Goal: Information Seeking & Learning: Learn about a topic

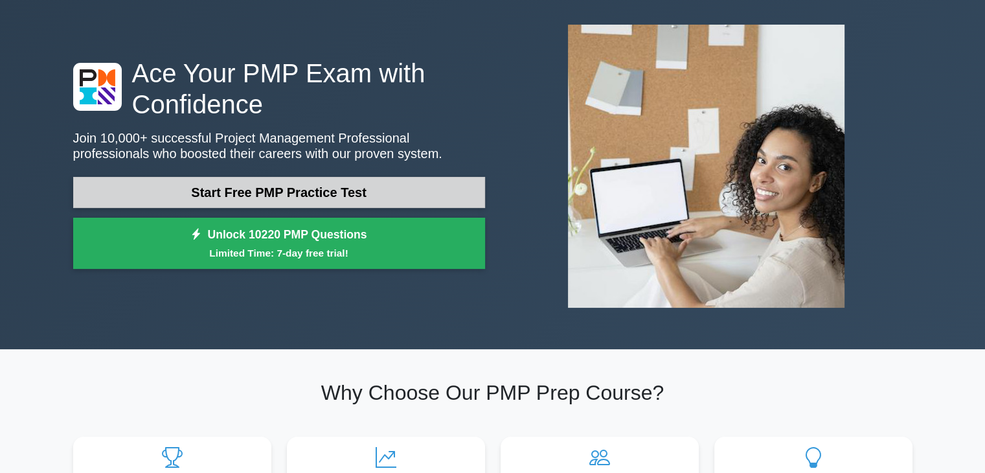
click at [381, 192] on link "Start Free PMP Practice Test" at bounding box center [279, 192] width 412 height 31
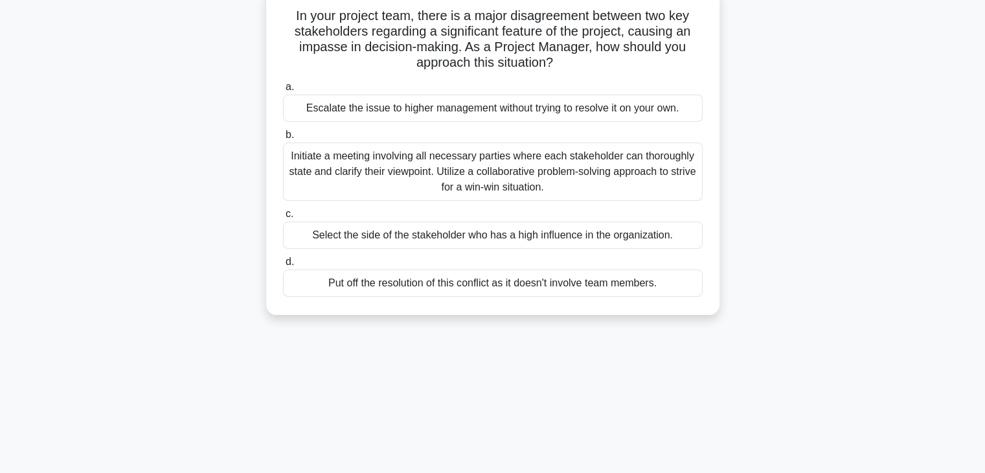
scroll to position [88, 0]
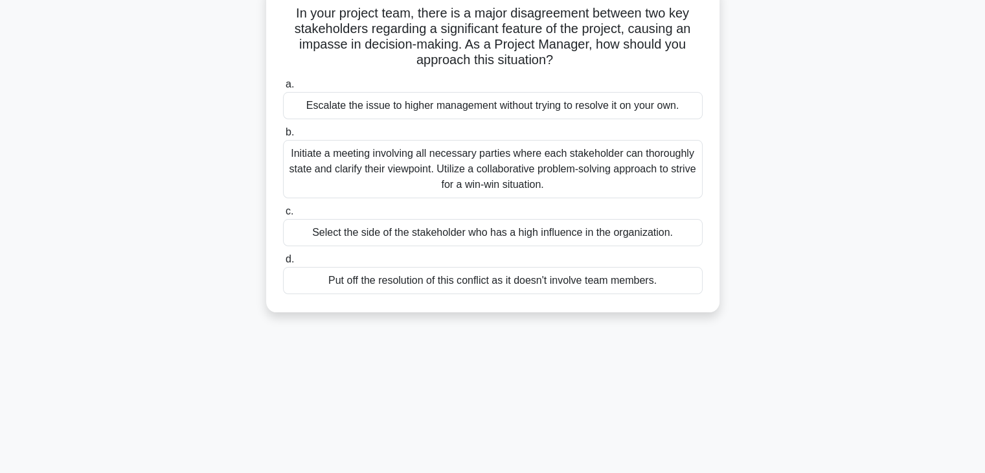
click at [382, 164] on div "Initiate a meeting involving all necessary parties where each stakeholder can t…" at bounding box center [493, 169] width 420 height 58
click at [283, 137] on input "b. Initiate a meeting involving all necessary parties where each stakeholder ca…" at bounding box center [283, 132] width 0 height 8
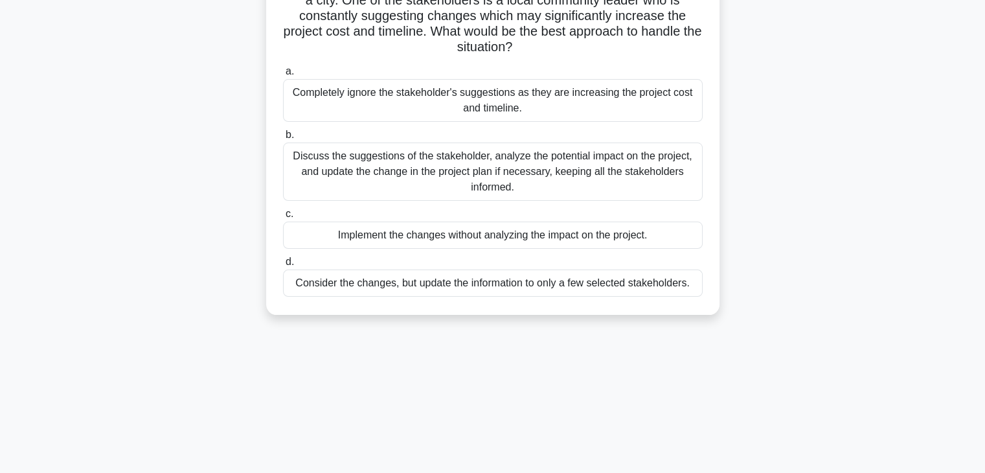
scroll to position [134, 0]
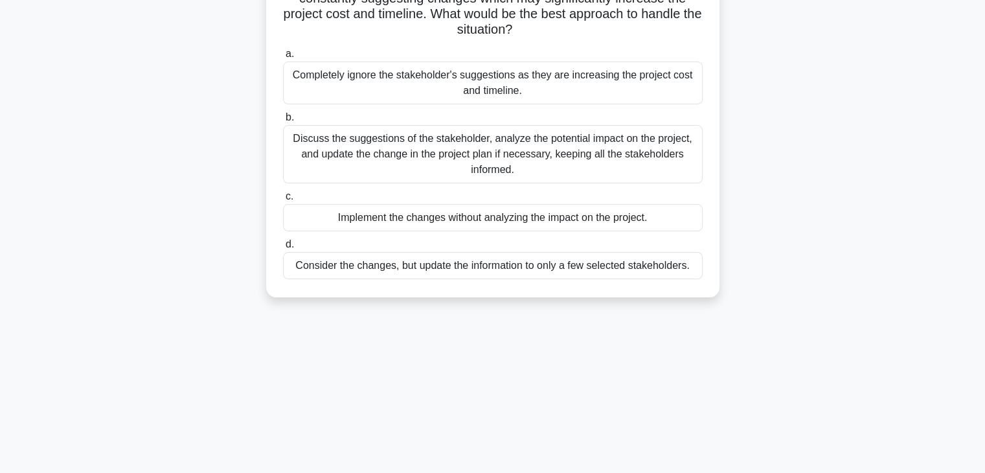
click at [390, 144] on div "Discuss the suggestions of the stakeholder, analyze the potential impact on the…" at bounding box center [493, 154] width 420 height 58
click at [283, 122] on input "b. Discuss the suggestions of the stakeholder, analyze the potential impact on …" at bounding box center [283, 117] width 0 height 8
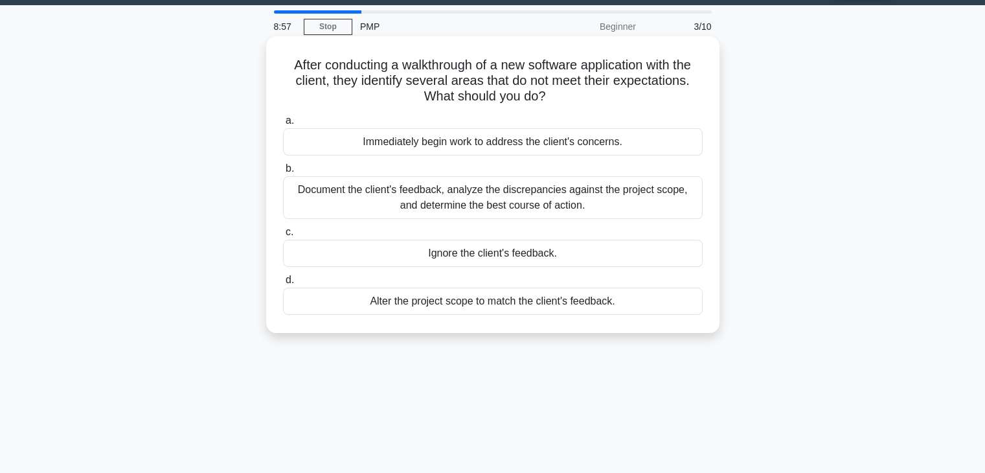
scroll to position [34, 0]
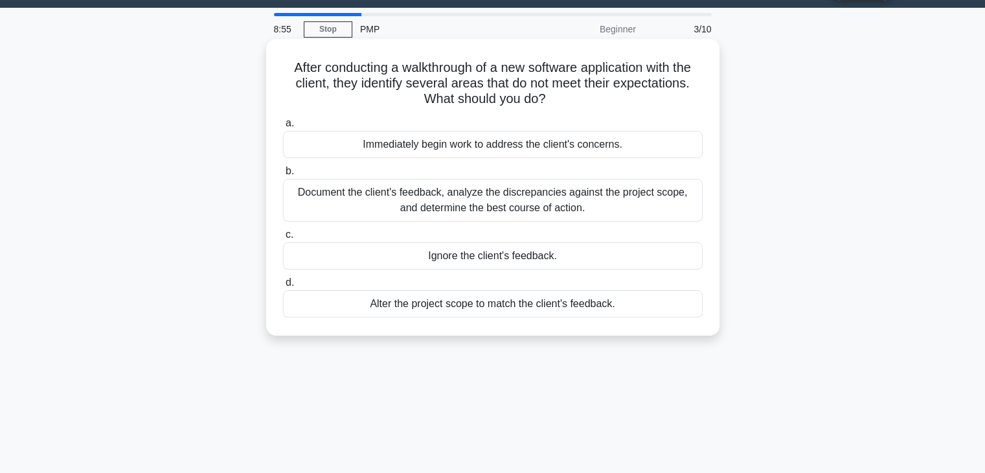
click at [452, 145] on div "Immediately begin work to address the client's concerns." at bounding box center [493, 144] width 420 height 27
click at [283, 128] on input "a. Immediately begin work to address the client's concerns." at bounding box center [283, 123] width 0 height 8
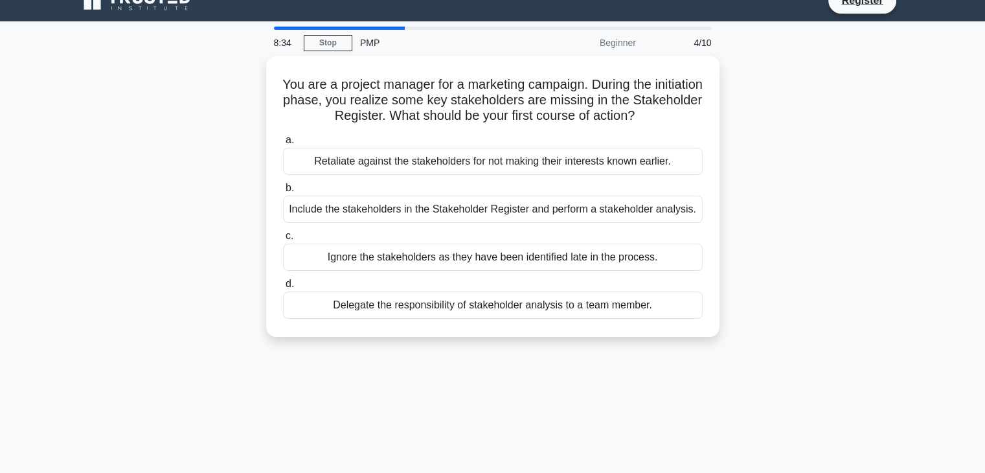
scroll to position [8, 0]
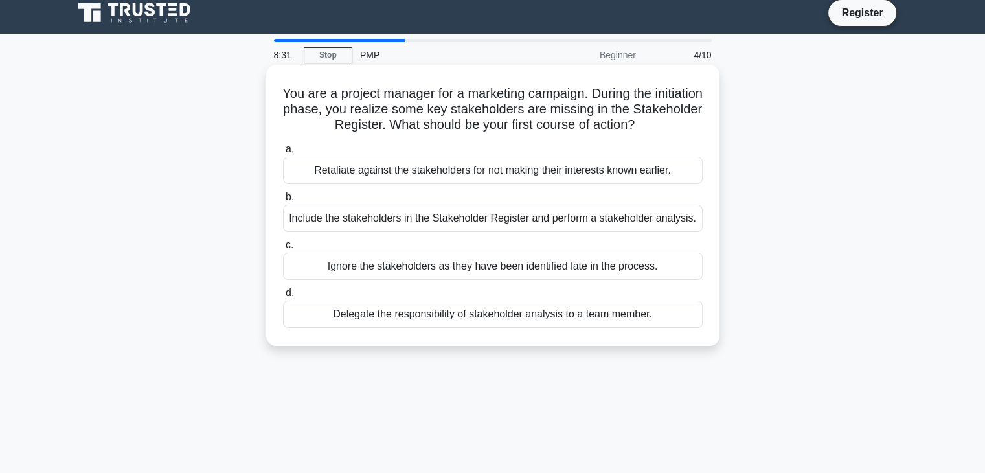
click at [409, 218] on div "Include the stakeholders in the Stakeholder Register and perform a stakeholder …" at bounding box center [493, 218] width 420 height 27
click at [283, 201] on input "b. Include the stakeholders in the Stakeholder Register and perform a stakehold…" at bounding box center [283, 197] width 0 height 8
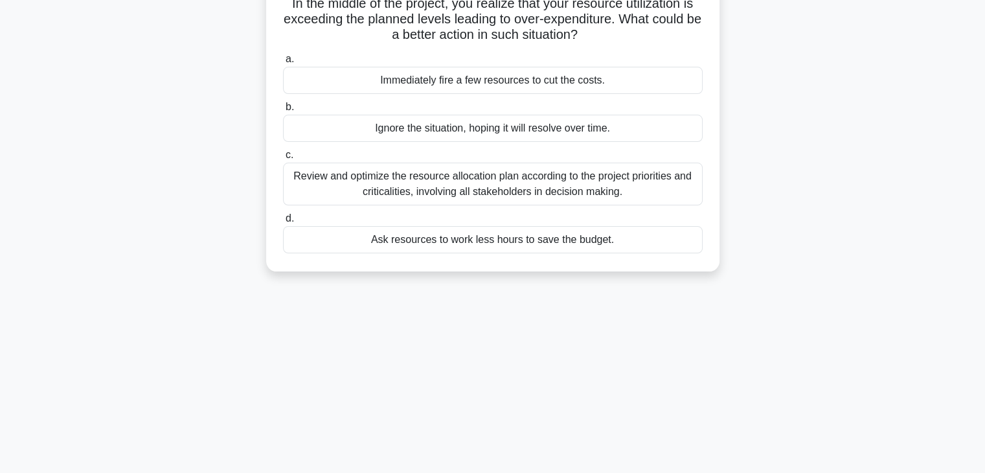
scroll to position [57, 0]
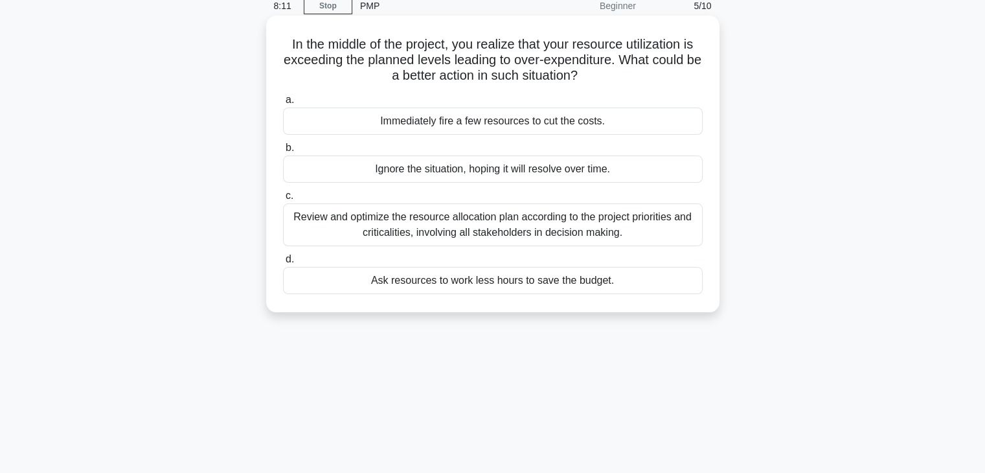
click at [451, 233] on div "Review and optimize the resource allocation plan according to the project prior…" at bounding box center [493, 224] width 420 height 43
click at [283, 200] on input "c. Review and optimize the resource allocation plan according to the project pr…" at bounding box center [283, 196] width 0 height 8
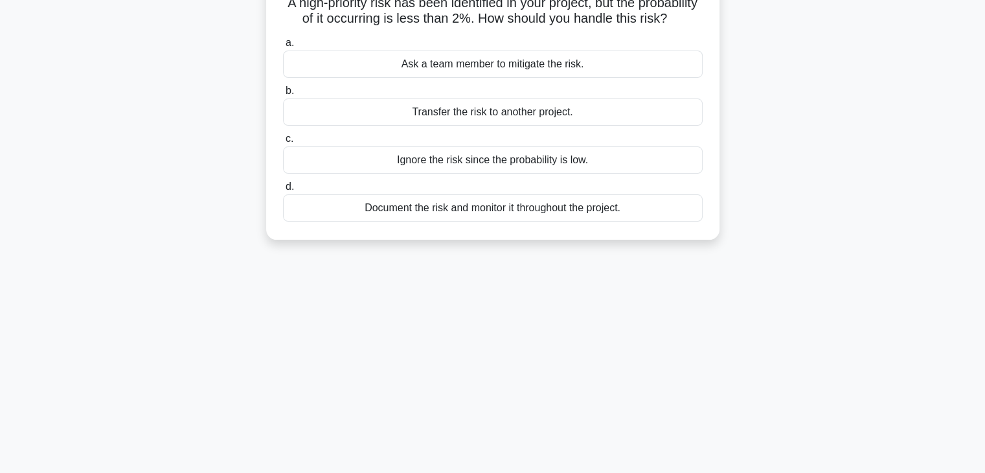
scroll to position [100, 0]
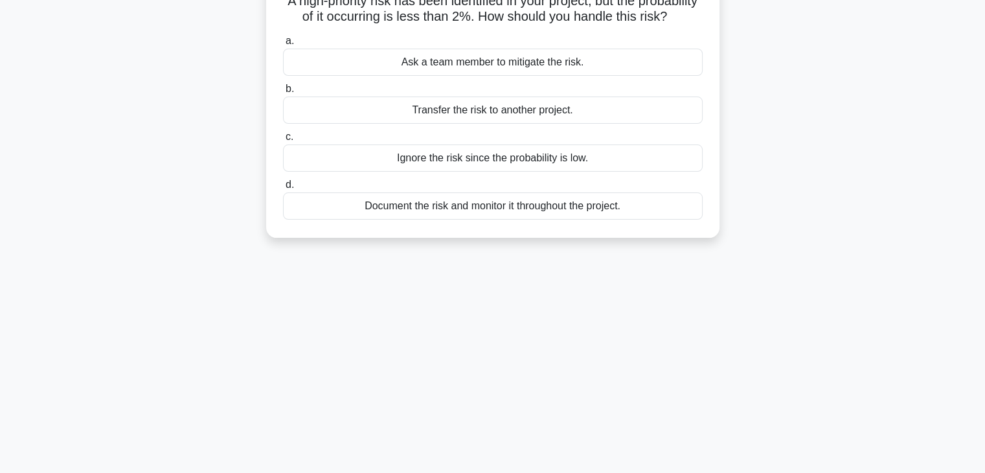
click at [487, 219] on div "Document the risk and monitor it throughout the project." at bounding box center [493, 205] width 420 height 27
click at [283, 189] on input "d. Document the risk and monitor it throughout the project." at bounding box center [283, 185] width 0 height 8
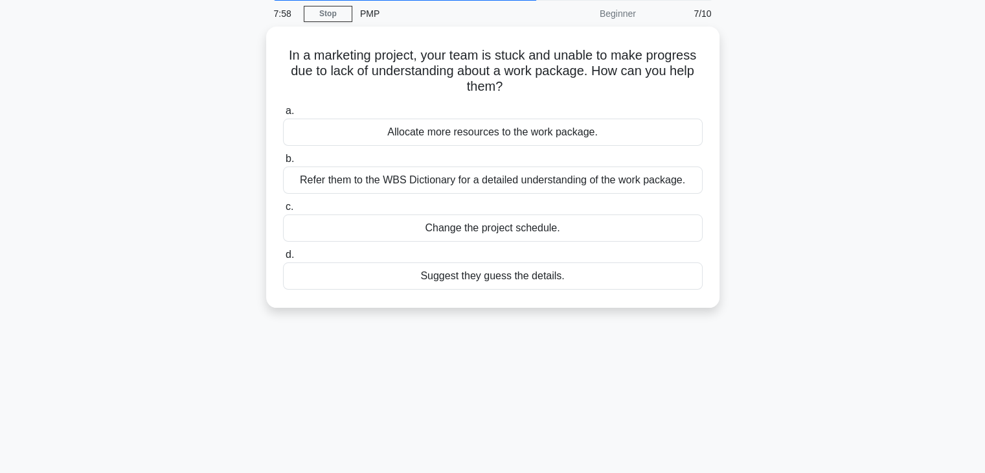
scroll to position [0, 0]
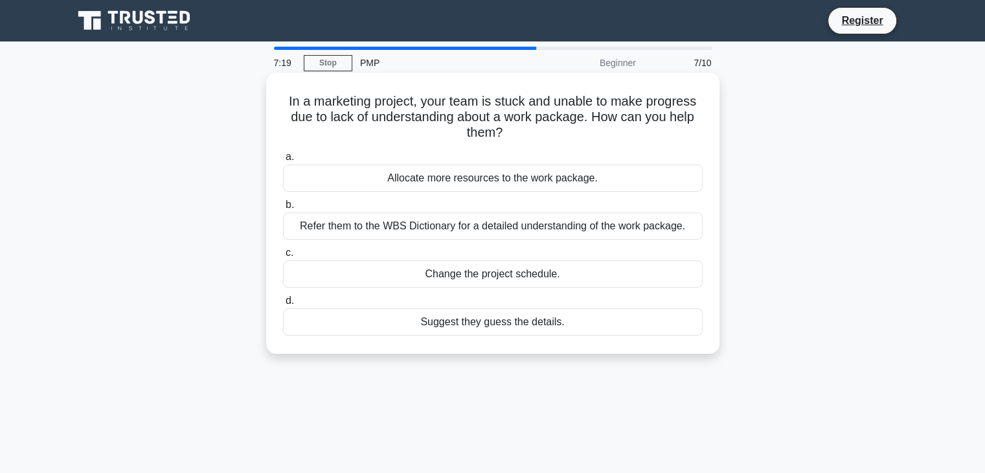
click at [412, 227] on div "Refer them to the WBS Dictionary for a detailed understanding of the work packa…" at bounding box center [493, 225] width 420 height 27
click at [283, 209] on input "b. Refer them to the WBS Dictionary for a detailed understanding of the work pa…" at bounding box center [283, 205] width 0 height 8
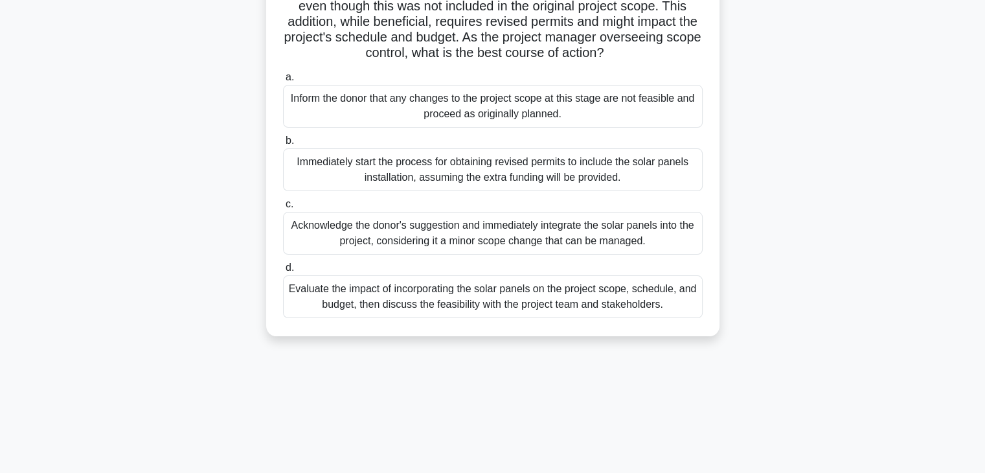
scroll to position [227, 0]
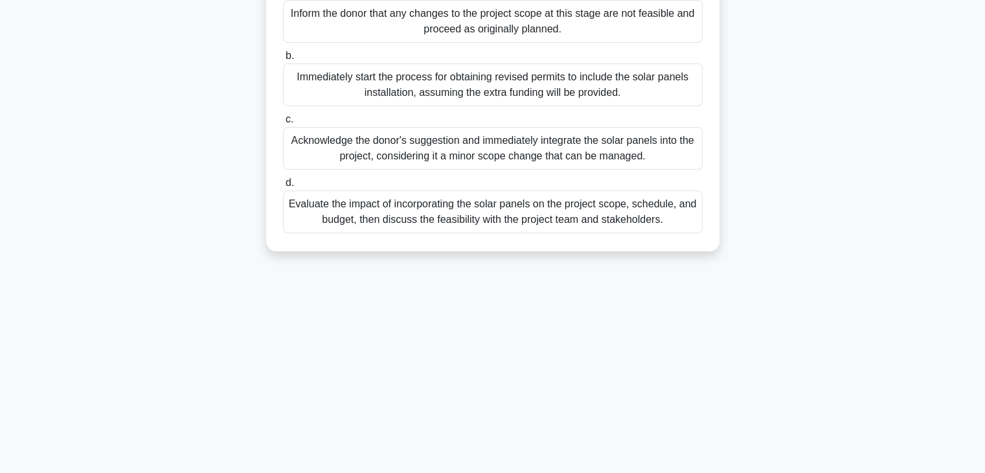
click at [446, 229] on div "Evaluate the impact of incorporating the solar panels on the project scope, sch…" at bounding box center [493, 211] width 420 height 43
click at [283, 187] on input "d. Evaluate the impact of incorporating the solar panels on the project scope, …" at bounding box center [283, 183] width 0 height 8
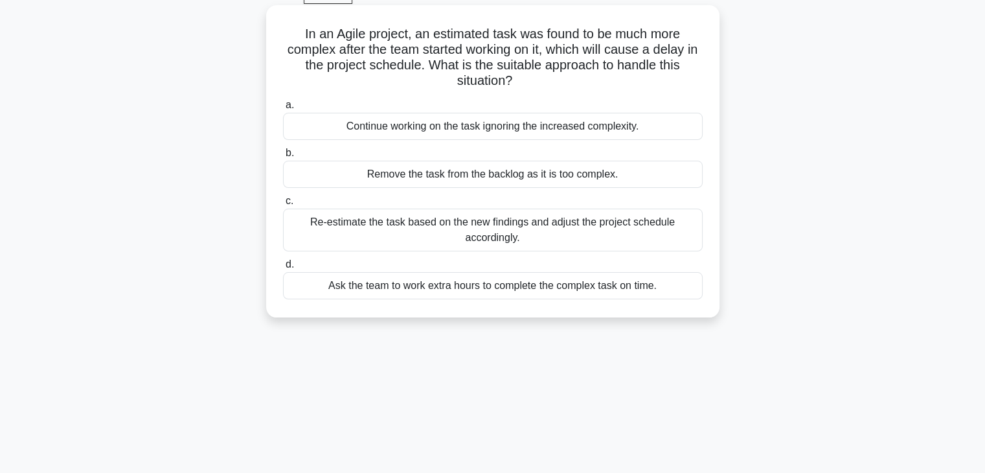
scroll to position [100, 0]
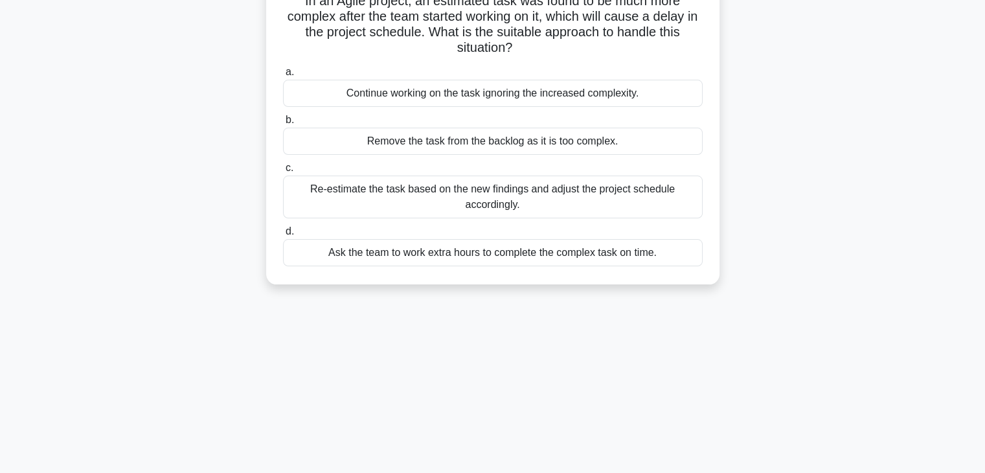
click at [436, 197] on div "Re-estimate the task based on the new findings and adjust the project schedule …" at bounding box center [493, 196] width 420 height 43
click at [283, 172] on input "c. Re-estimate the task based on the new findings and adjust the project schedu…" at bounding box center [283, 168] width 0 height 8
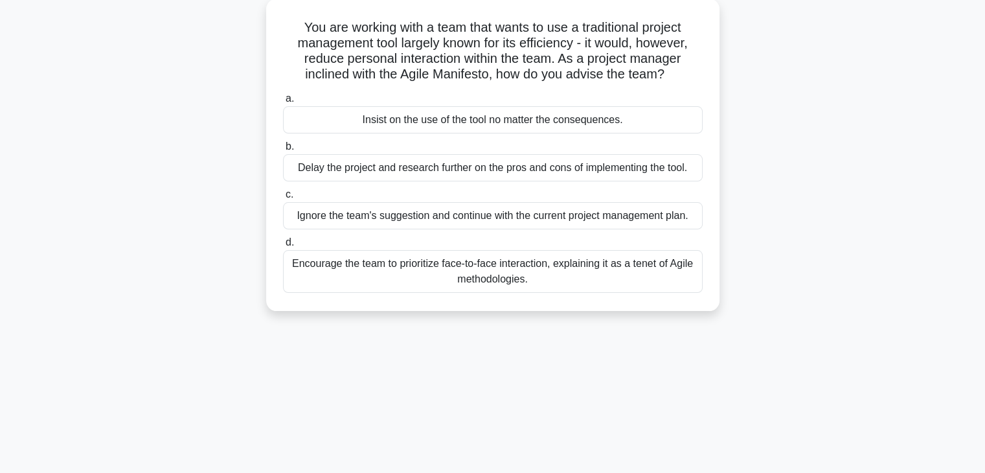
scroll to position [91, 0]
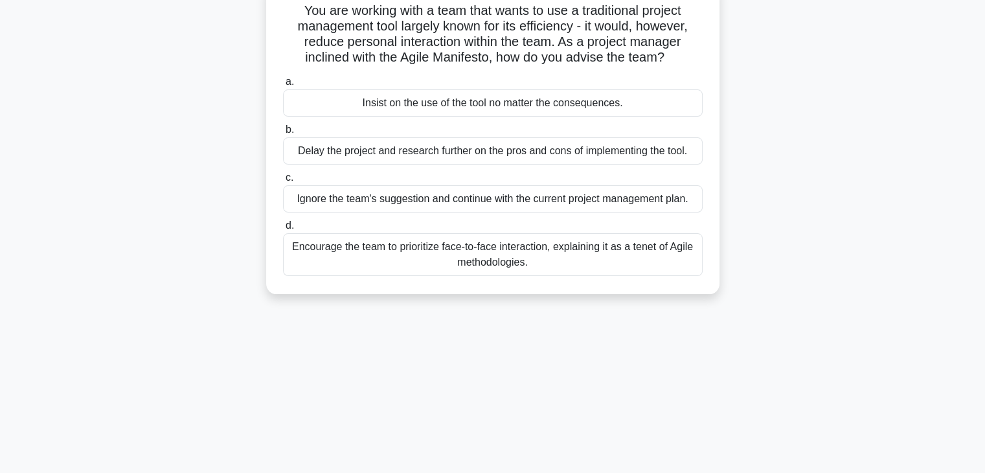
click at [450, 249] on div "Encourage the team to prioritize face-to-face interaction, explaining it as a t…" at bounding box center [493, 254] width 420 height 43
click at [283, 230] on input "d. Encourage the team to prioritize face-to-face interaction, explaining it as …" at bounding box center [283, 225] width 0 height 8
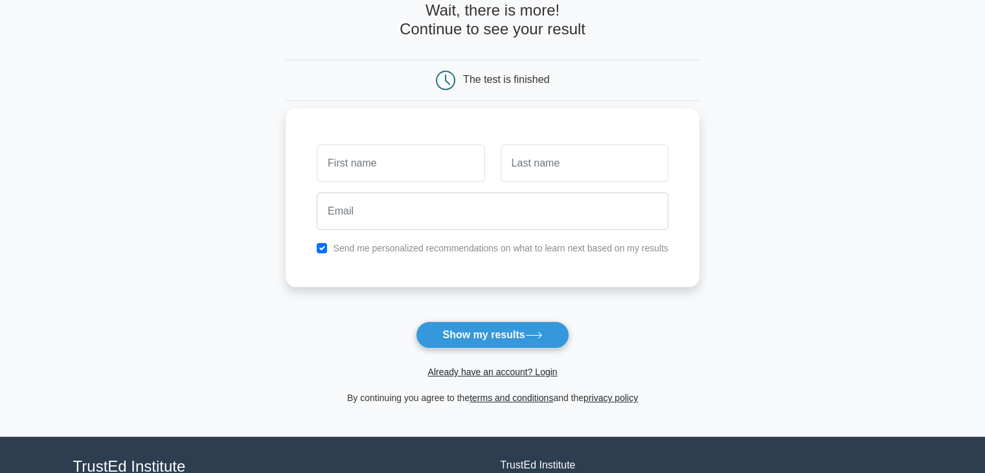
scroll to position [74, 0]
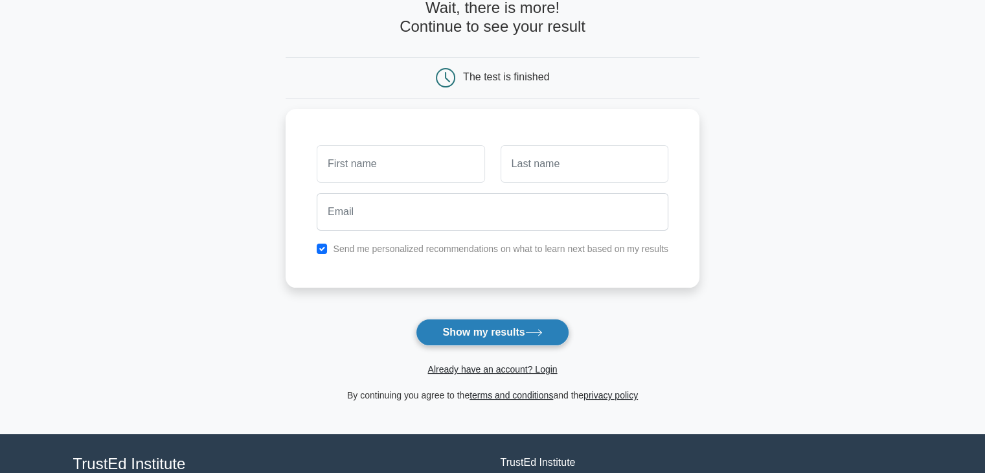
click at [500, 327] on button "Show my results" at bounding box center [492, 332] width 153 height 27
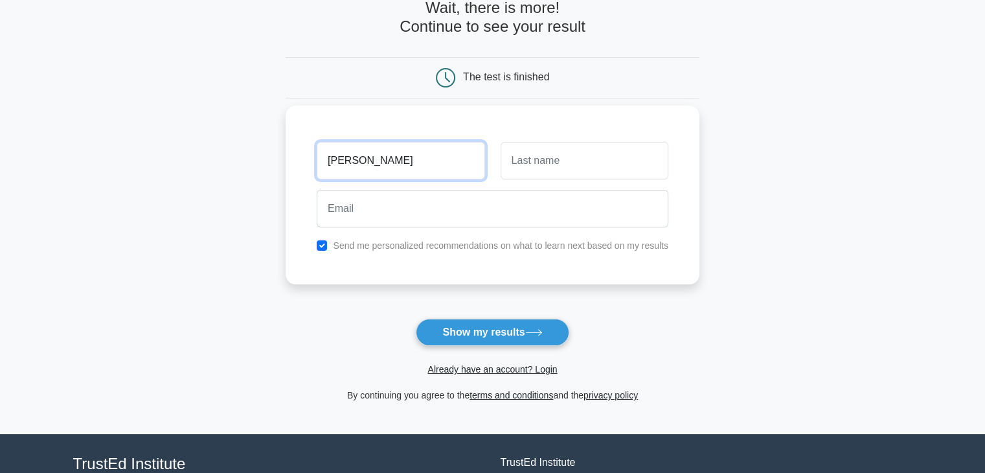
type input "ryan"
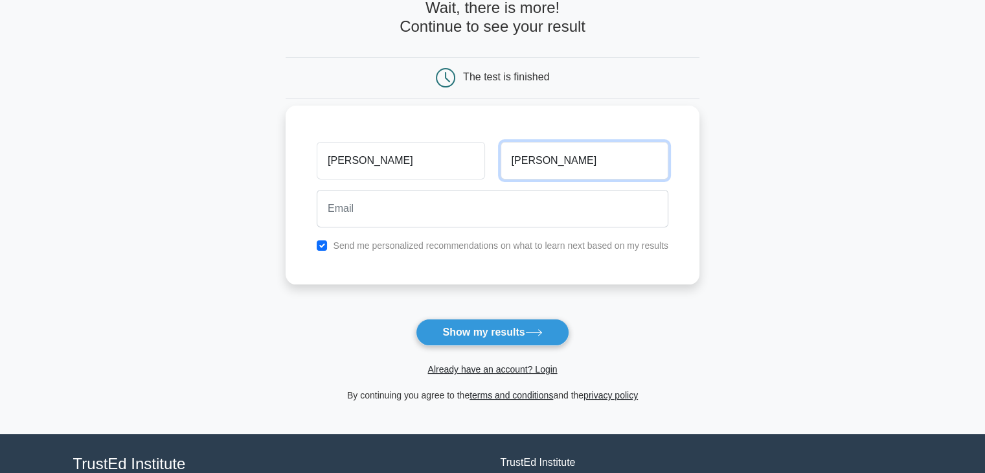
type input "dumire"
click at [320, 247] on input "checkbox" at bounding box center [322, 245] width 10 height 10
checkbox input "false"
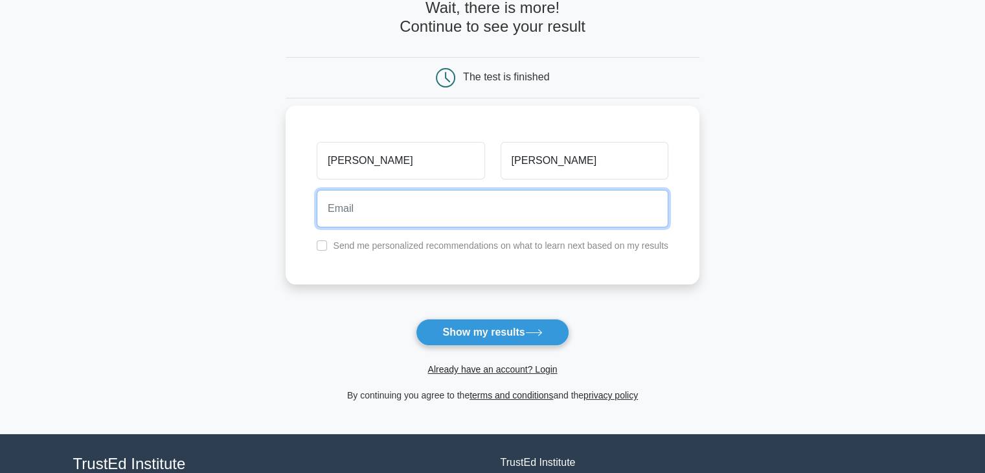
click at [363, 211] on input "email" at bounding box center [493, 209] width 352 height 38
type input "ryandumire@yahoo.com"
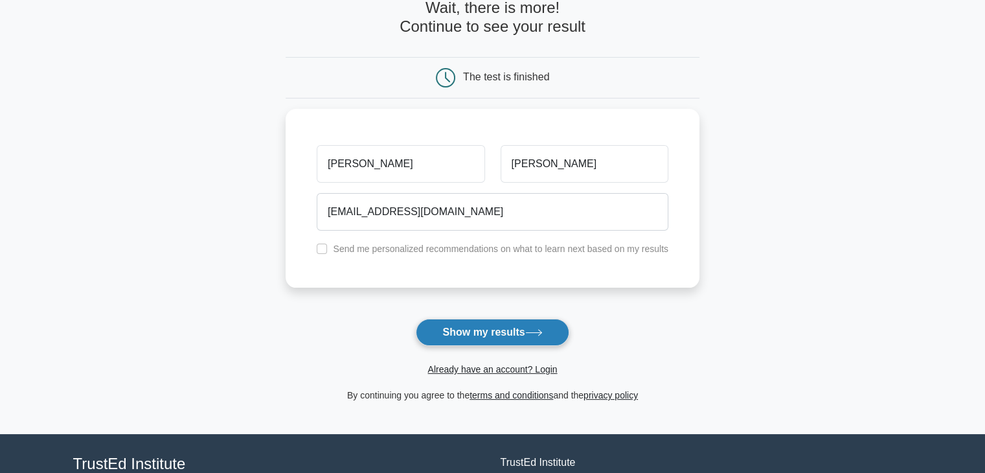
click at [474, 335] on button "Show my results" at bounding box center [492, 332] width 153 height 27
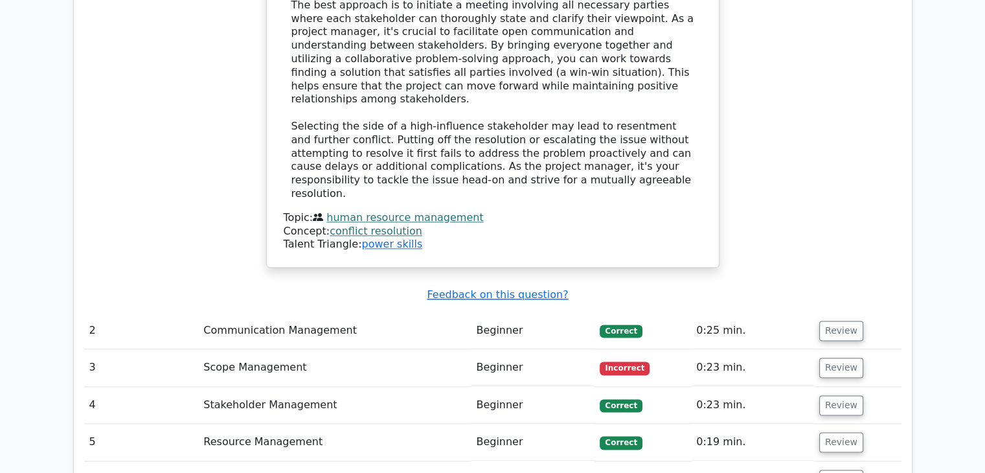
scroll to position [1595, 0]
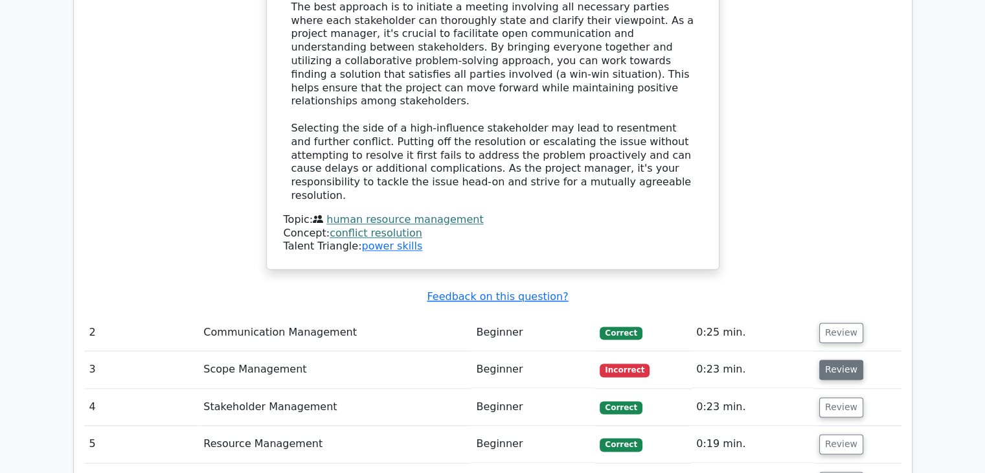
click at [840, 359] on button "Review" at bounding box center [841, 369] width 44 height 20
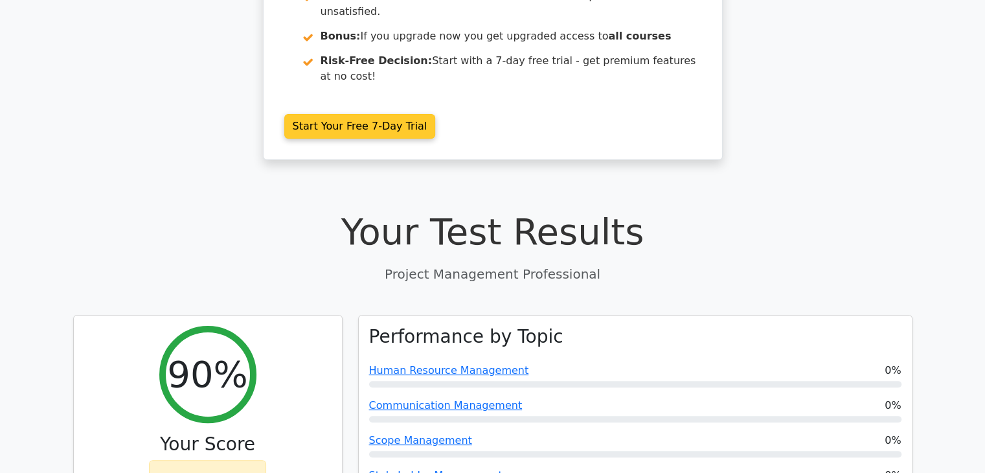
scroll to position [114, 0]
